Goal: Browse casually: Explore the website without a specific task or goal

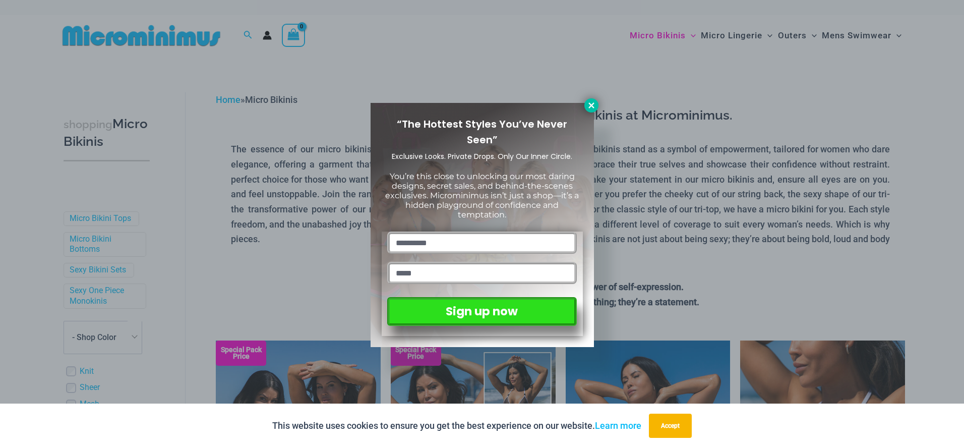
click at [590, 106] on icon at bounding box center [591, 105] width 6 height 6
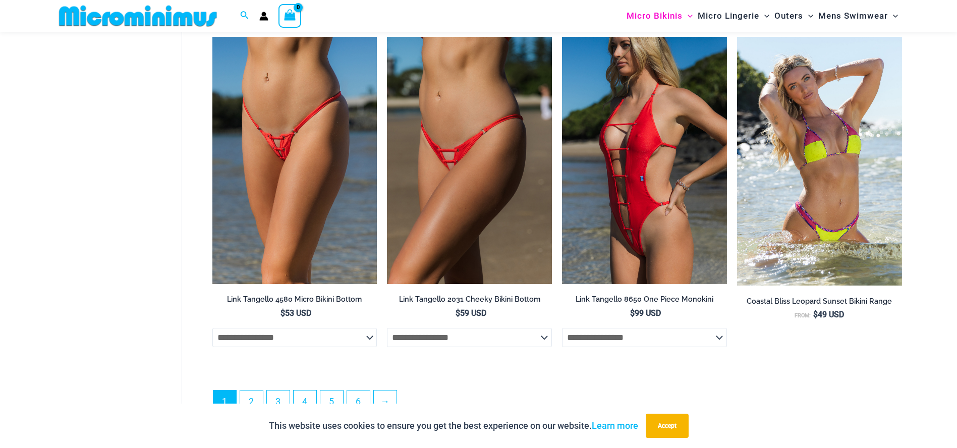
scroll to position [2714, 0]
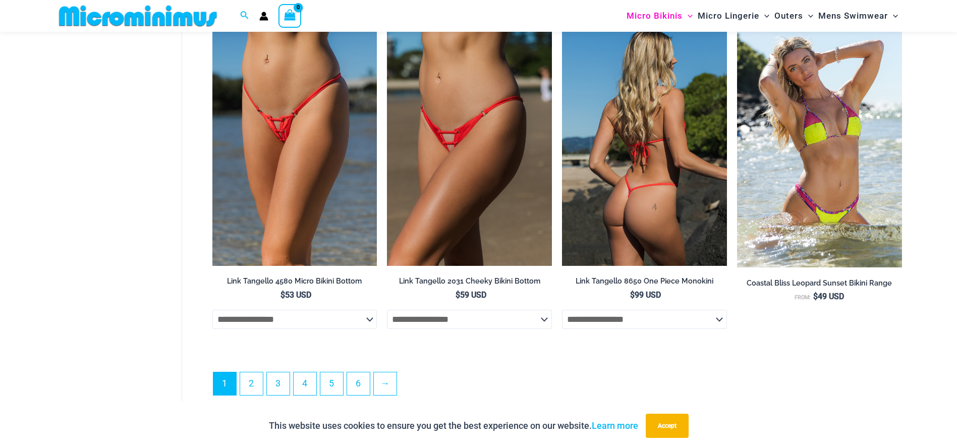
click at [677, 258] on img at bounding box center [644, 142] width 165 height 247
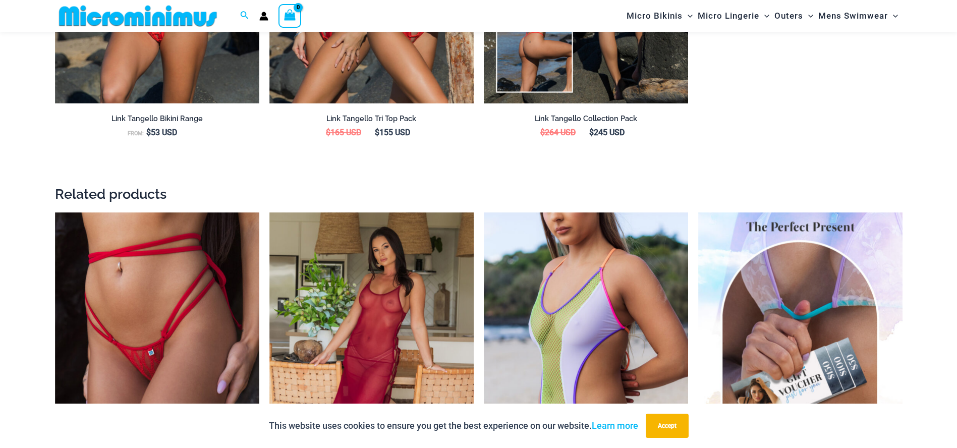
scroll to position [1605, 0]
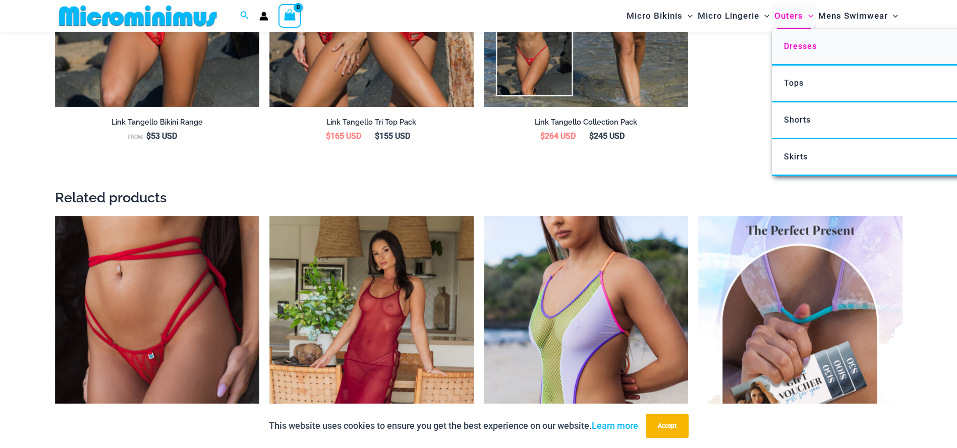
click at [804, 49] on span "Dresses" at bounding box center [800, 46] width 33 height 10
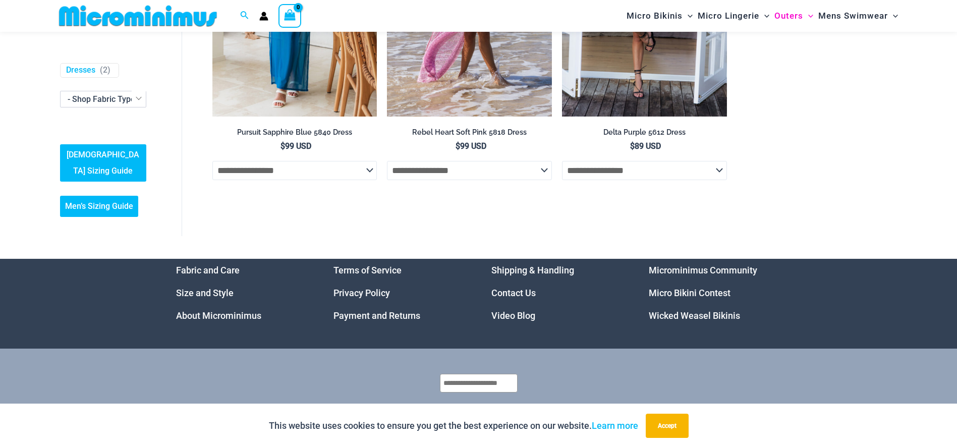
scroll to position [975, 0]
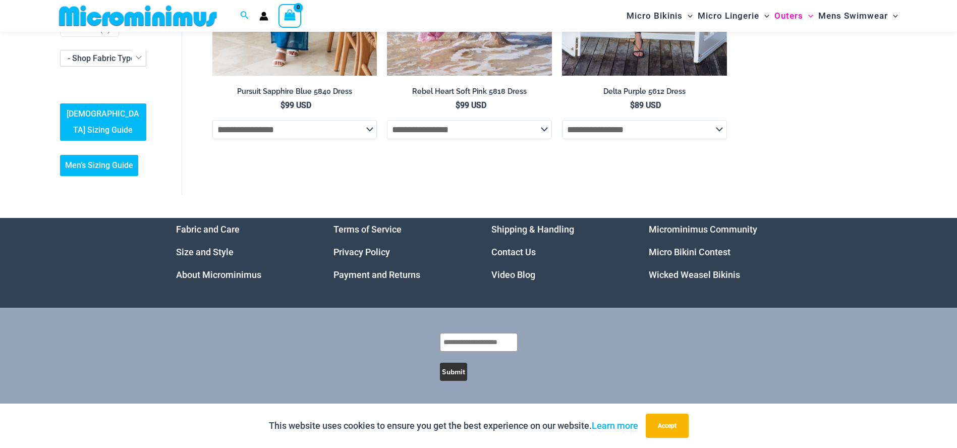
click at [720, 255] on link "Micro Bikini Contest" at bounding box center [690, 252] width 82 height 11
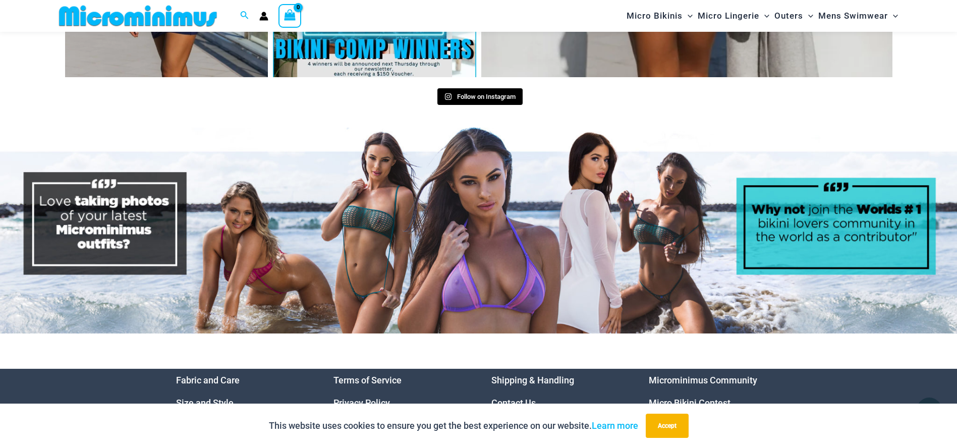
scroll to position [4812, 0]
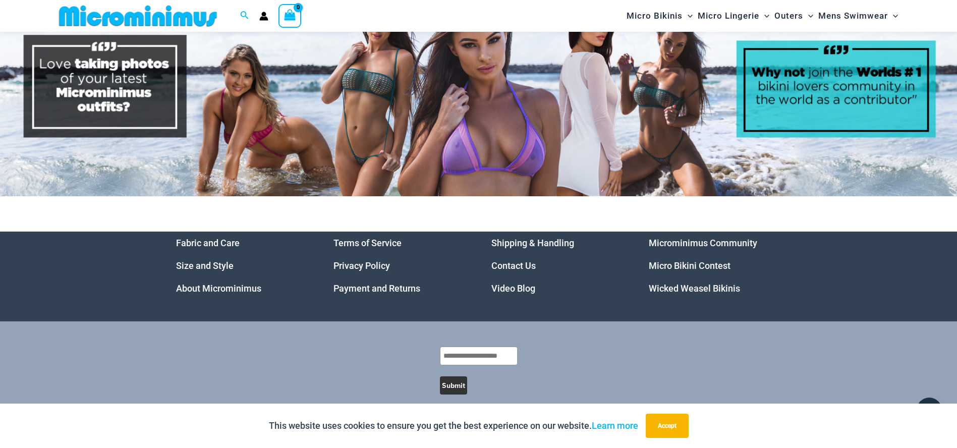
click at [733, 283] on link "Wicked Weasel Bikinis" at bounding box center [694, 288] width 91 height 11
